Goal: Task Accomplishment & Management: Manage account settings

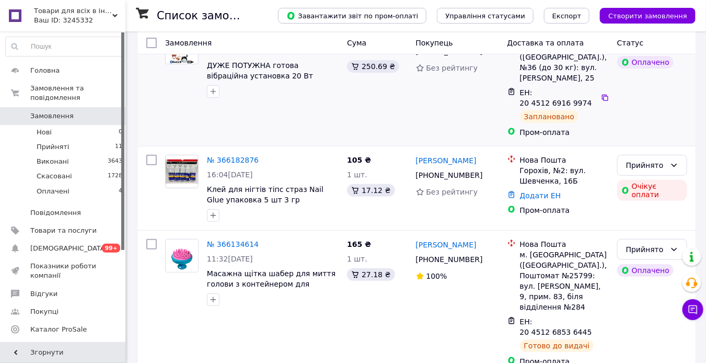
scroll to position [105, 0]
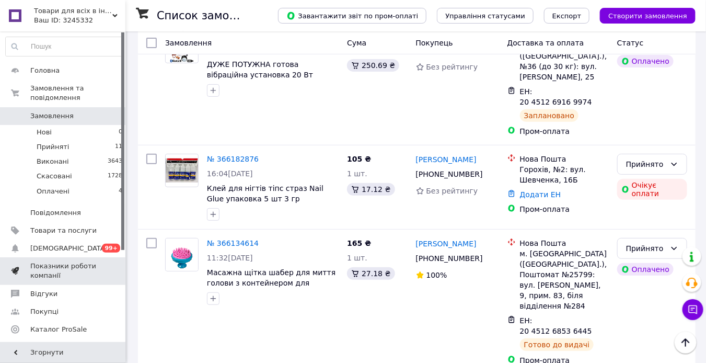
click at [78, 257] on link "Показники роботи компанії" at bounding box center [64, 270] width 129 height 27
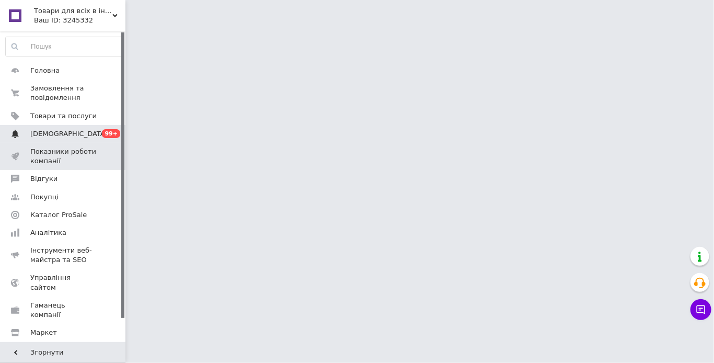
click at [89, 137] on span "[DEMOGRAPHIC_DATA]" at bounding box center [63, 133] width 66 height 9
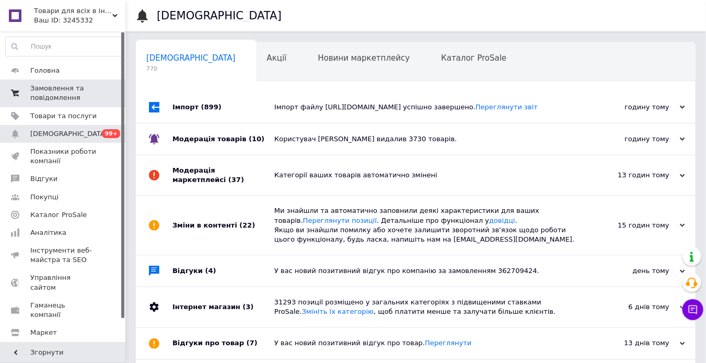
click at [67, 95] on span "Замовлення та повідомлення" at bounding box center [63, 93] width 66 height 19
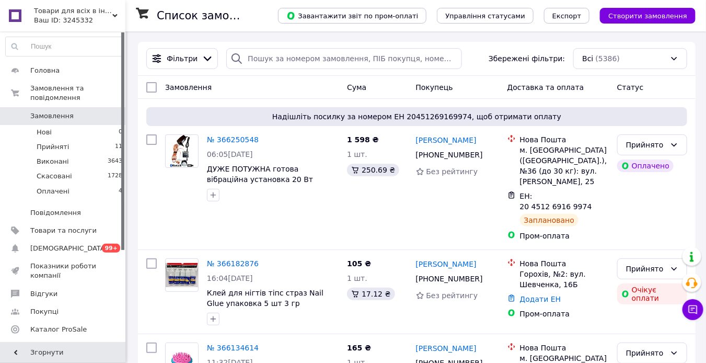
click at [70, 111] on span "Замовлення" at bounding box center [63, 115] width 66 height 9
